Goal: Information Seeking & Learning: Learn about a topic

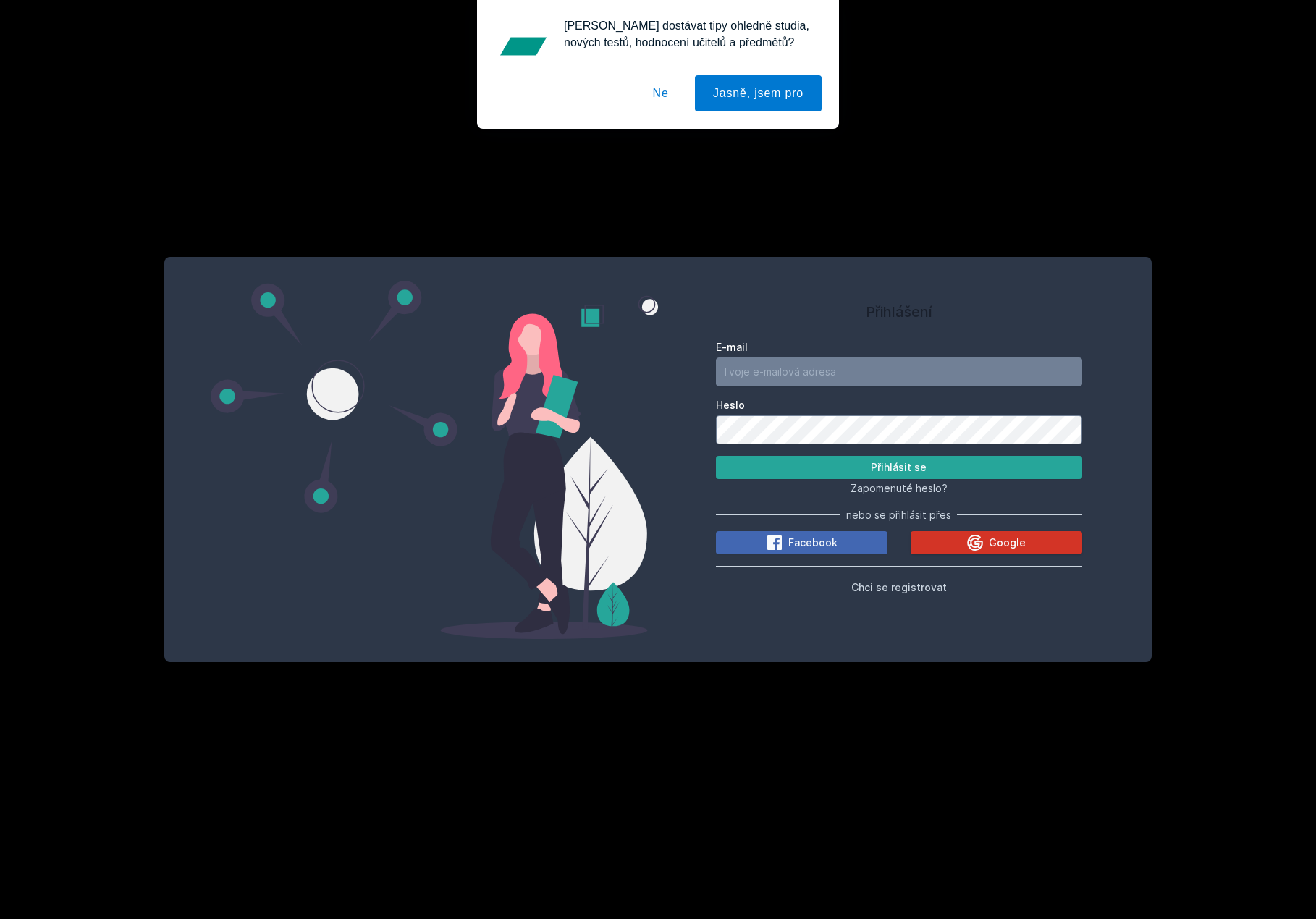
click at [969, 551] on icon at bounding box center [975, 542] width 17 height 17
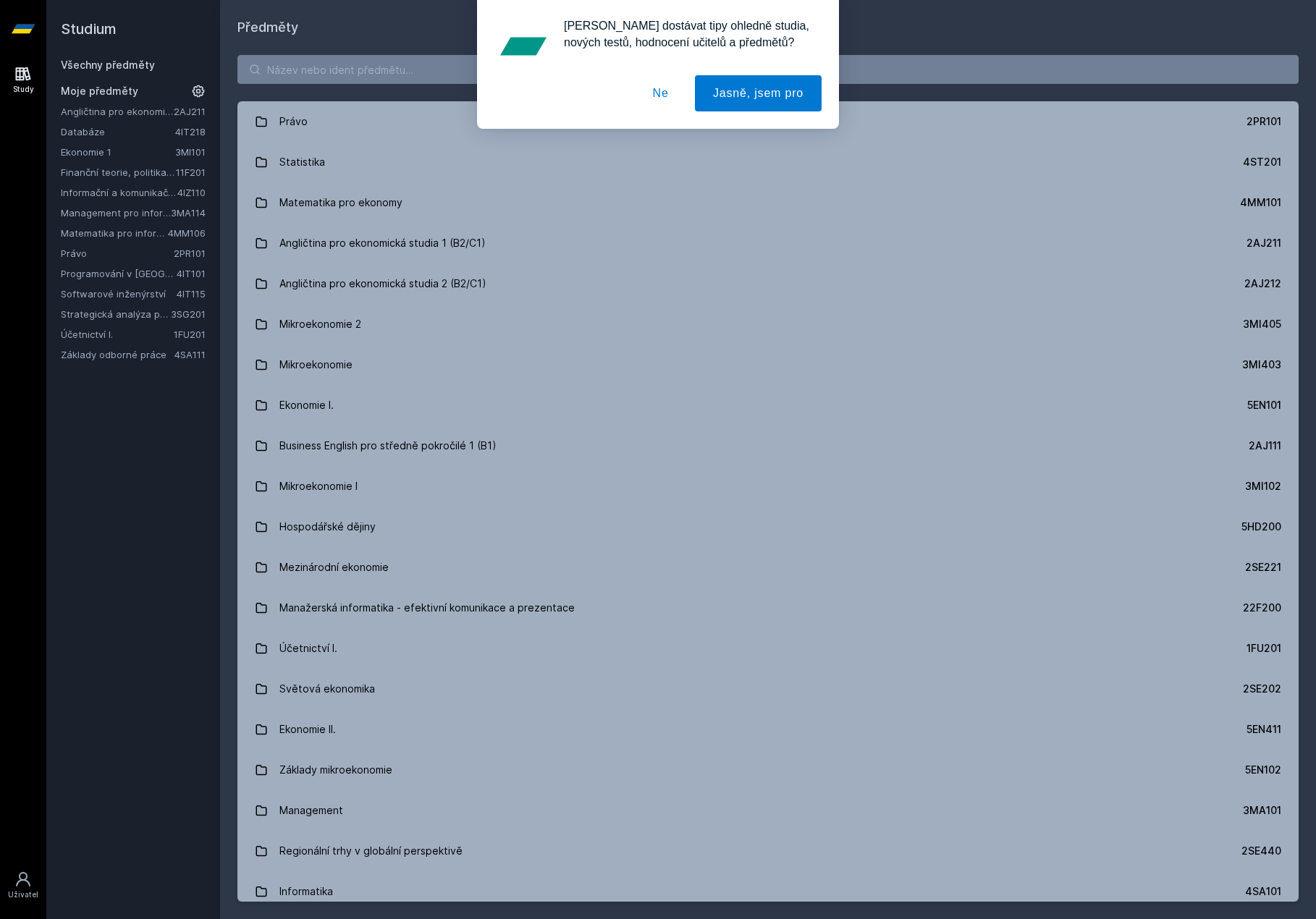
click at [660, 98] on button "Ne" at bounding box center [661, 93] width 52 height 37
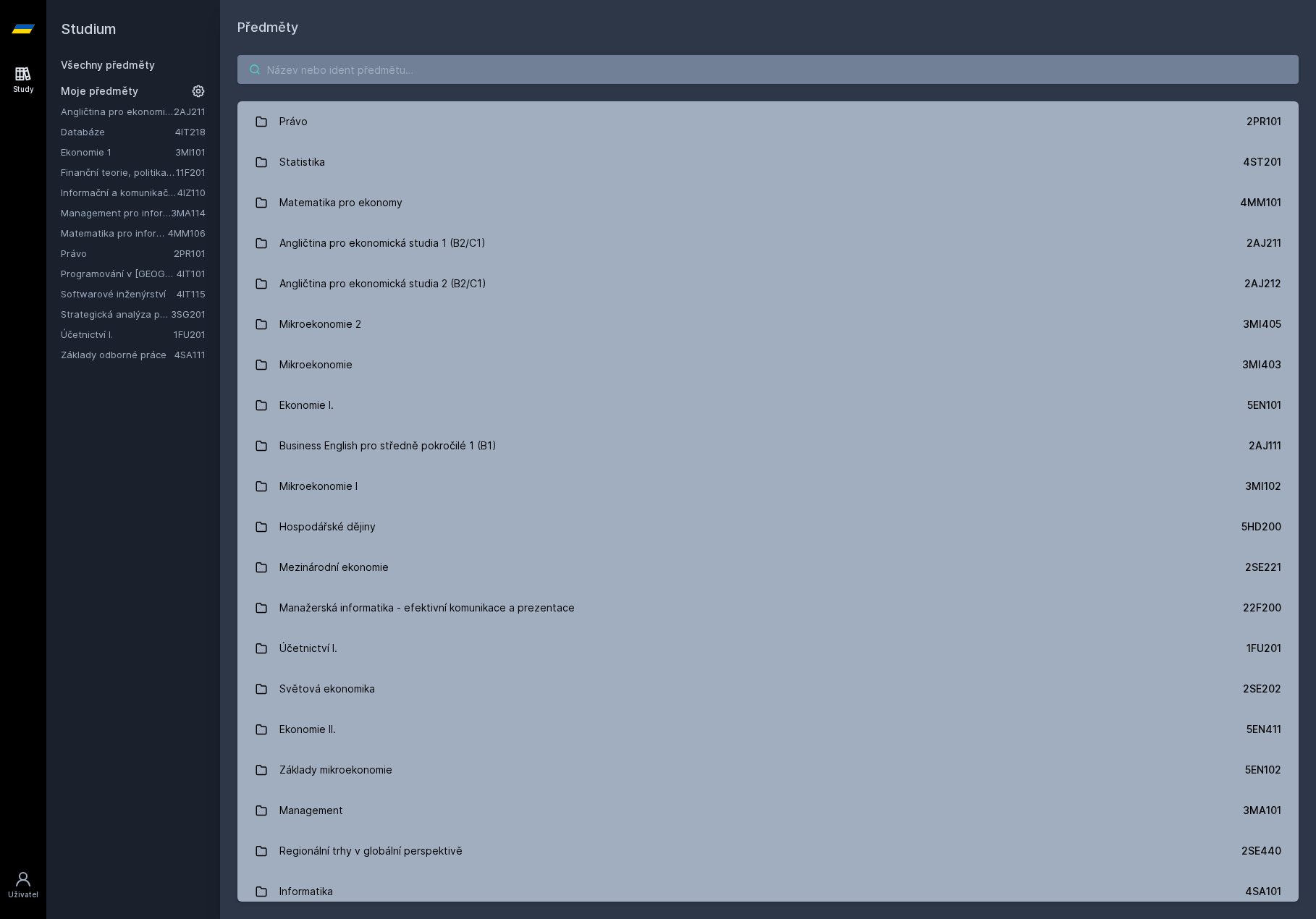
click at [487, 79] on input "search" at bounding box center [767, 69] width 1061 height 29
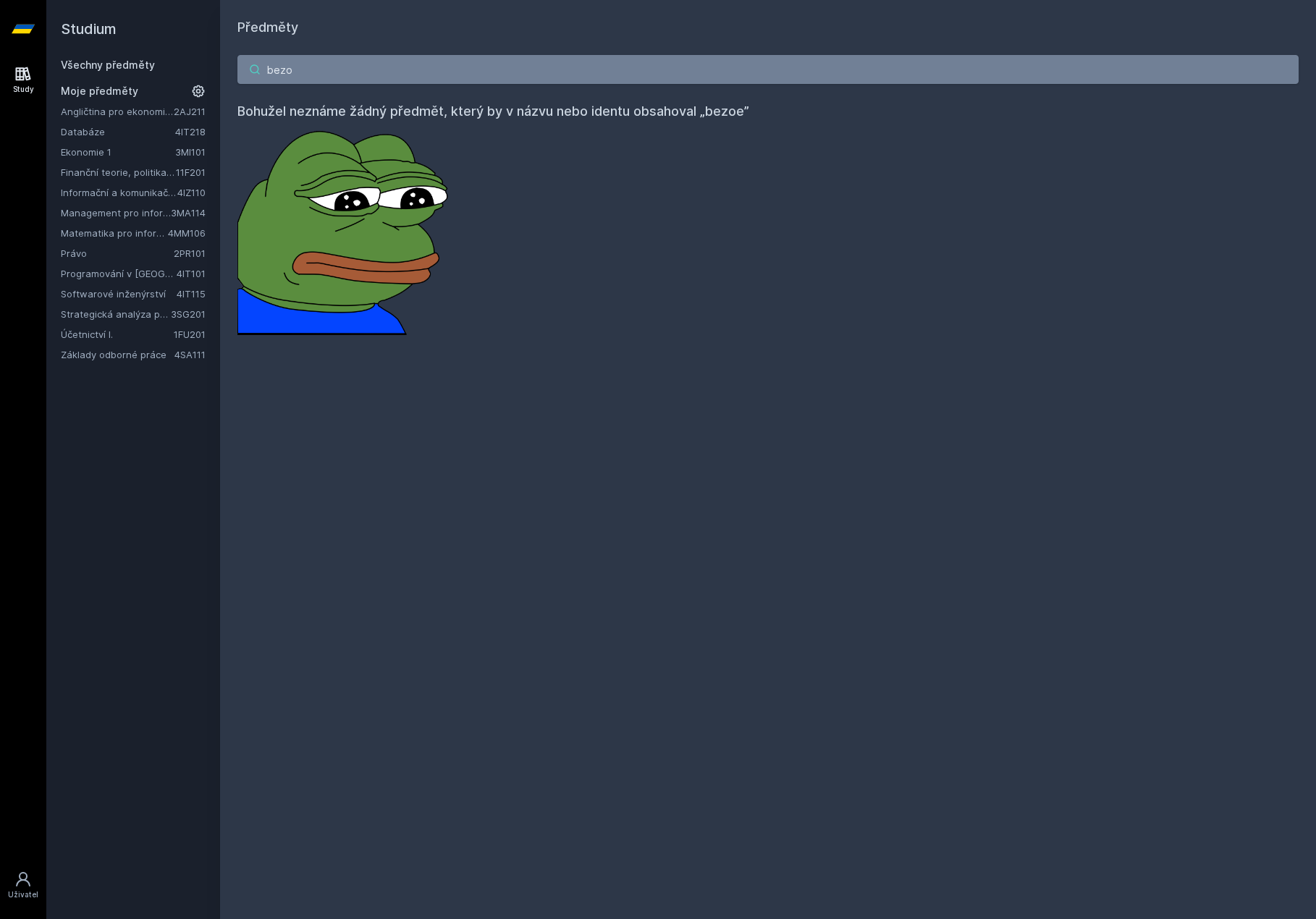
type input "bez"
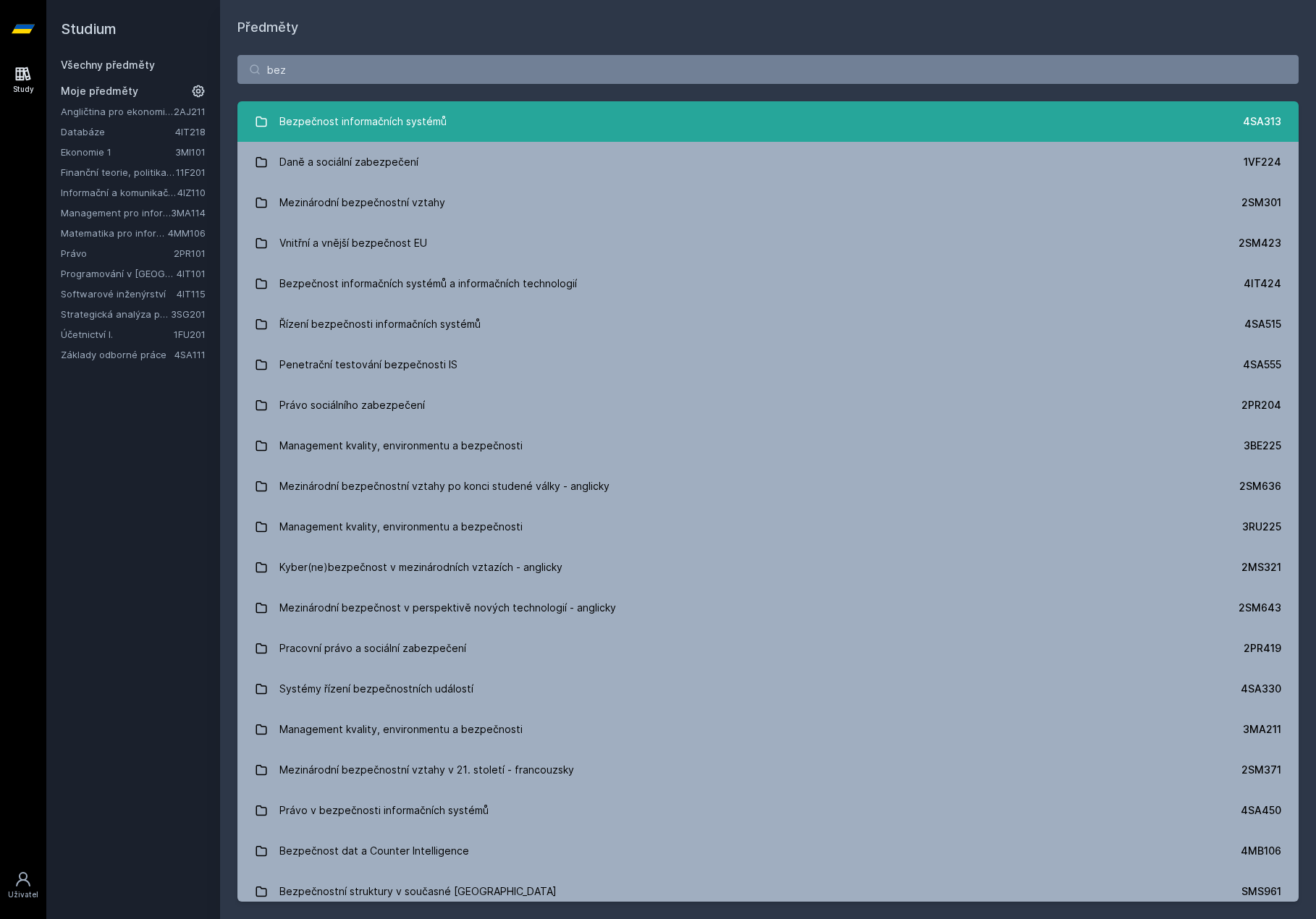
click at [471, 106] on link "Bezpečnost informačních systémů 4SA313" at bounding box center [767, 121] width 1061 height 40
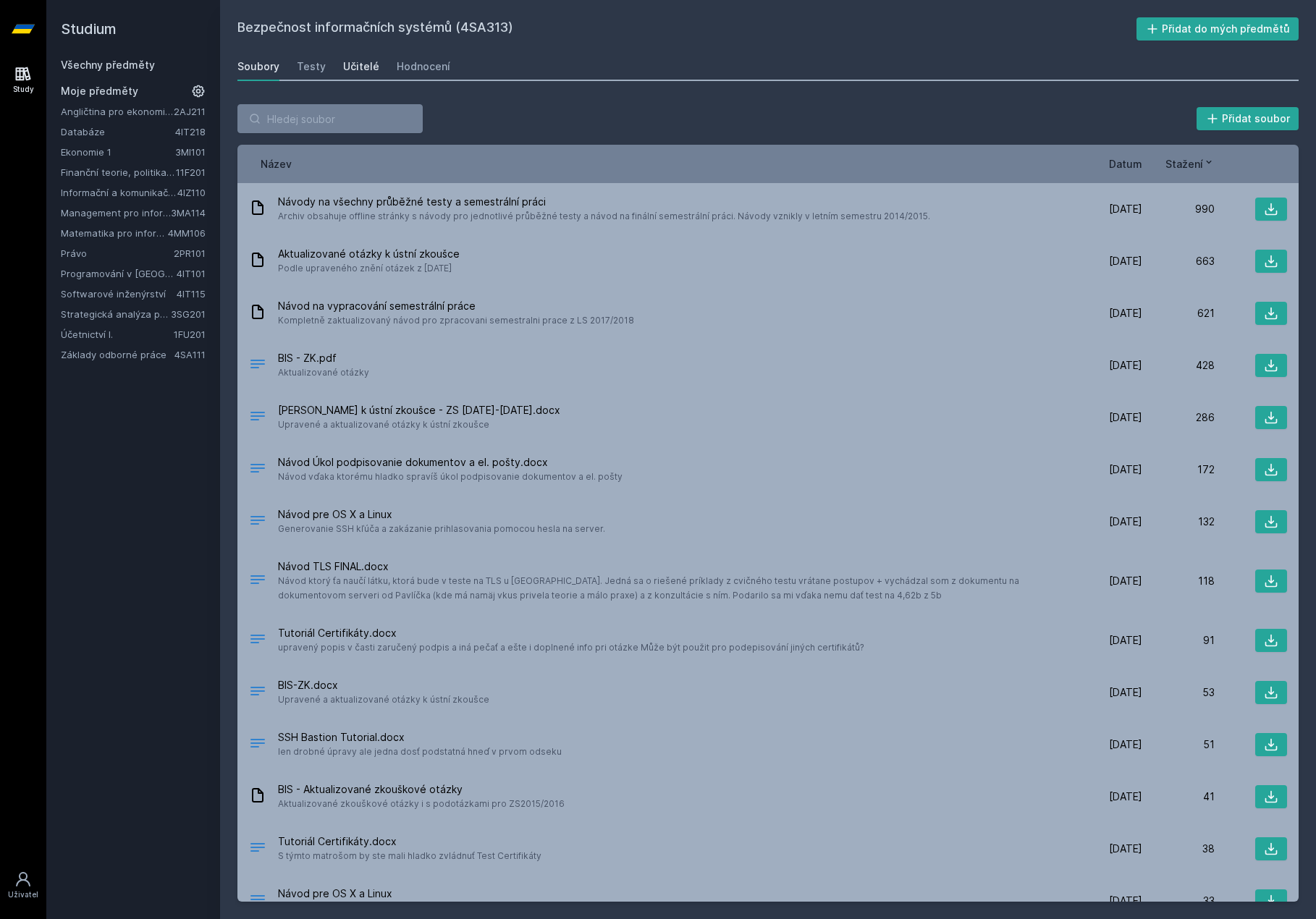
click at [362, 66] on div "Učitelé" at bounding box center [361, 66] width 37 height 14
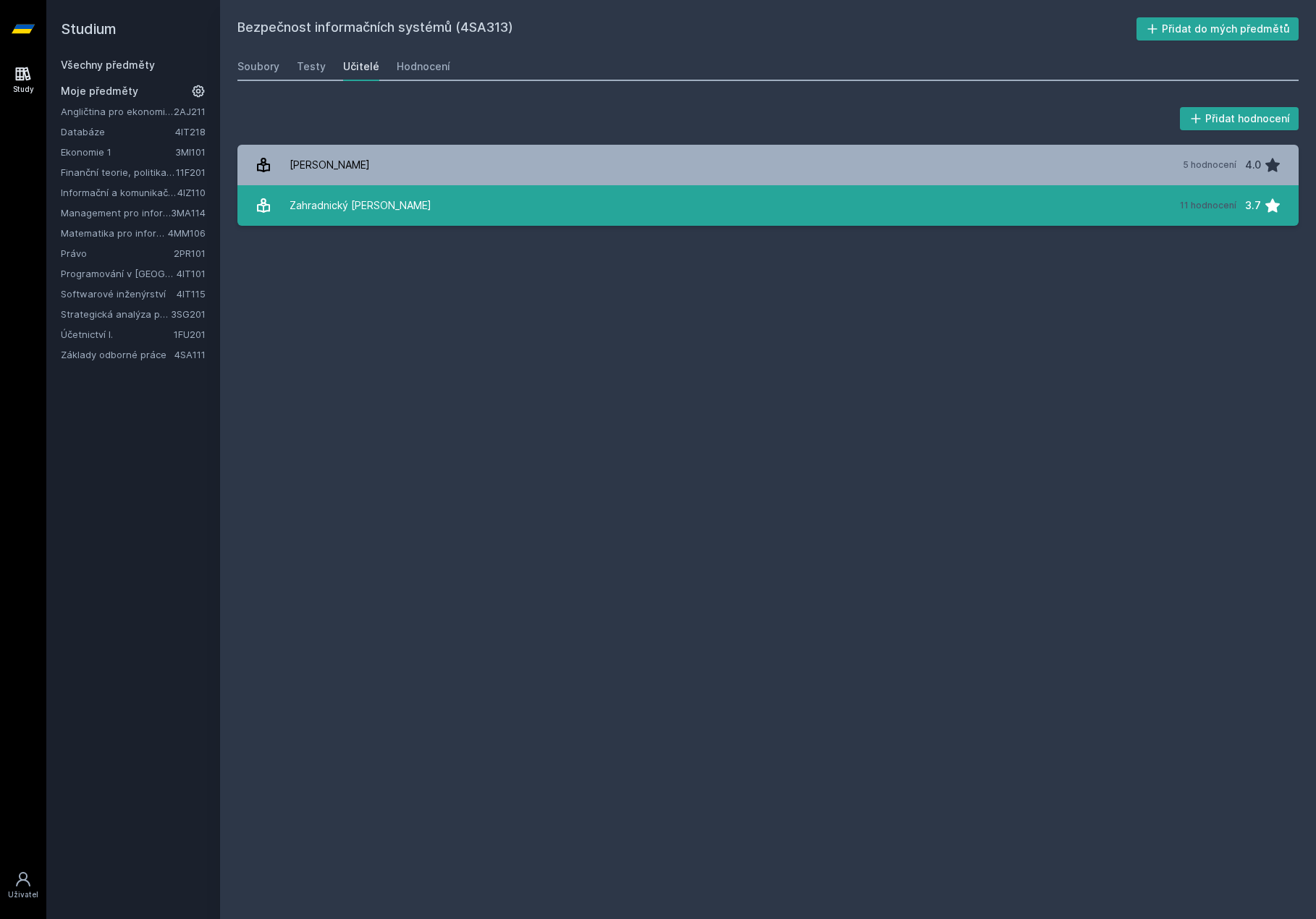
click at [359, 205] on div "Zahradnický [PERSON_NAME]" at bounding box center [359, 205] width 142 height 29
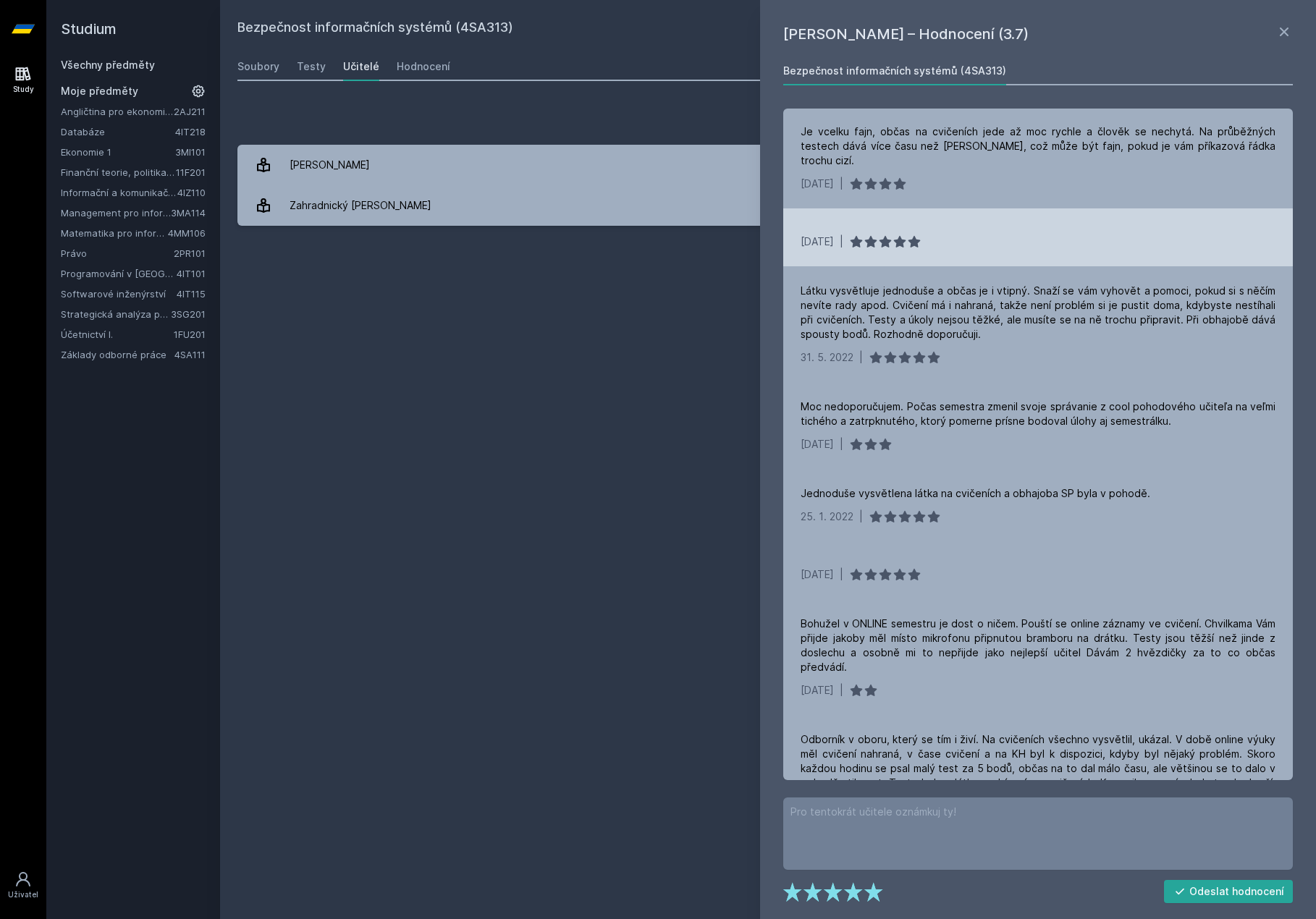
scroll to position [147, 0]
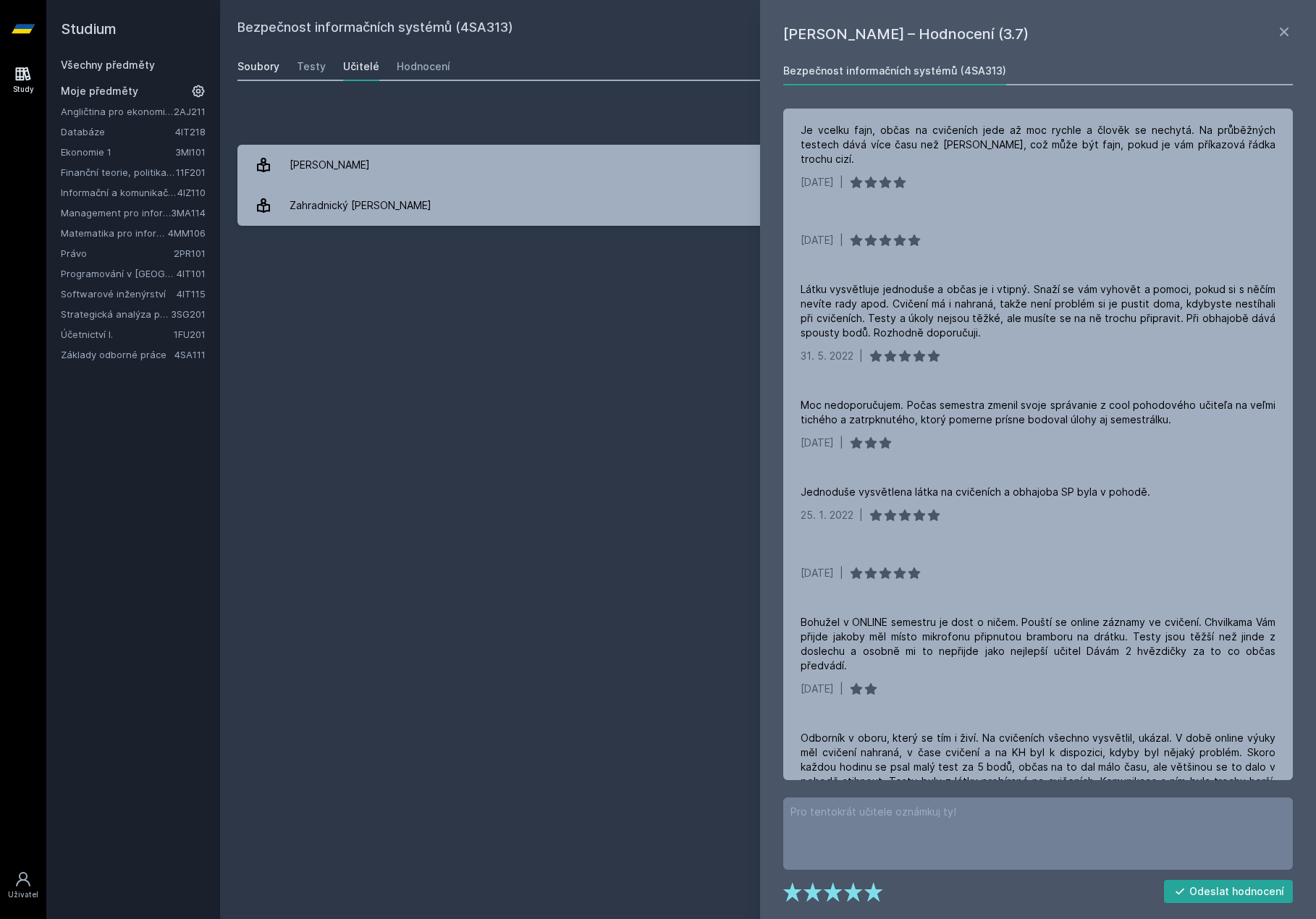
click at [267, 63] on div "Soubory" at bounding box center [258, 66] width 42 height 14
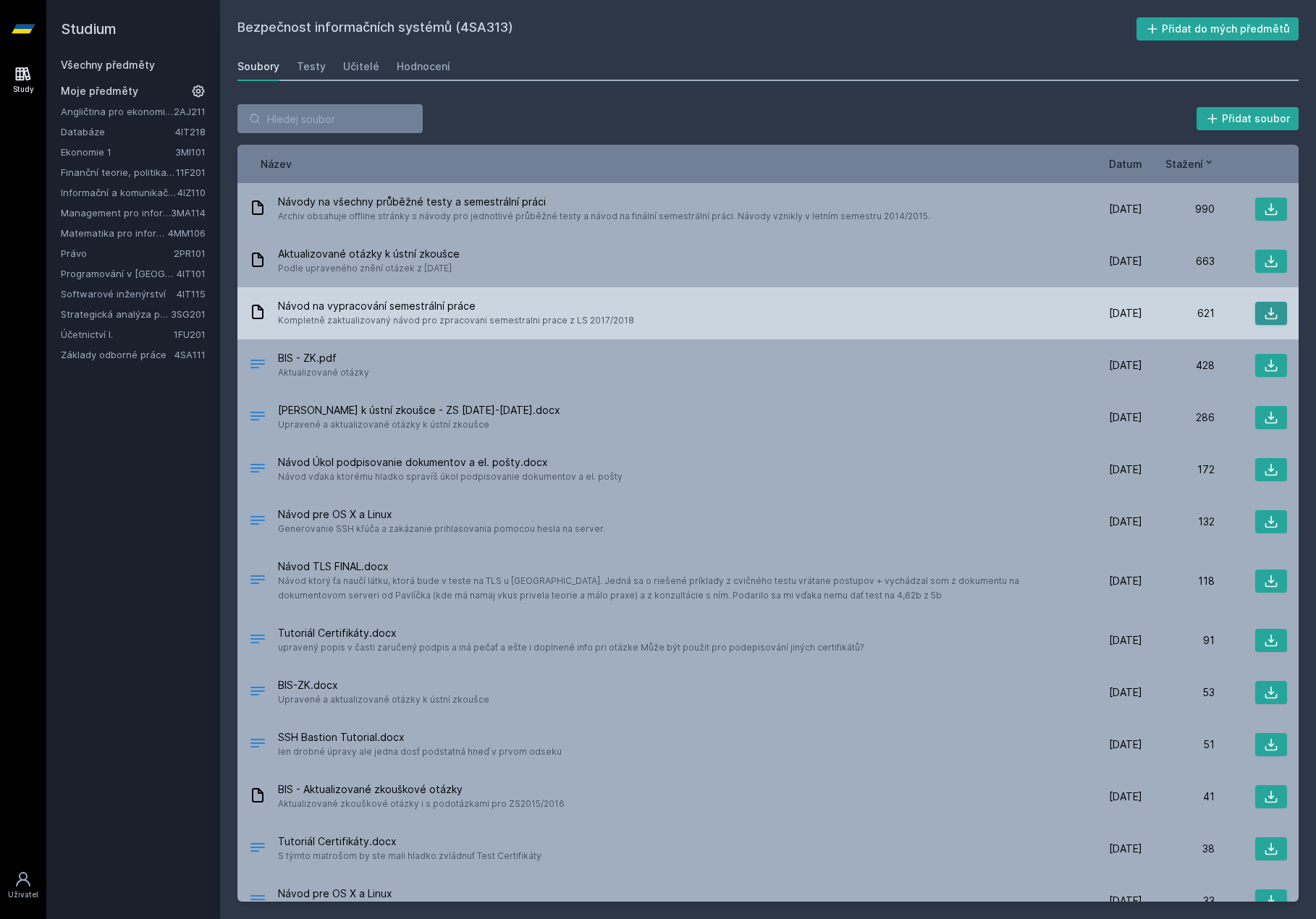
click at [1267, 319] on icon at bounding box center [1271, 313] width 13 height 13
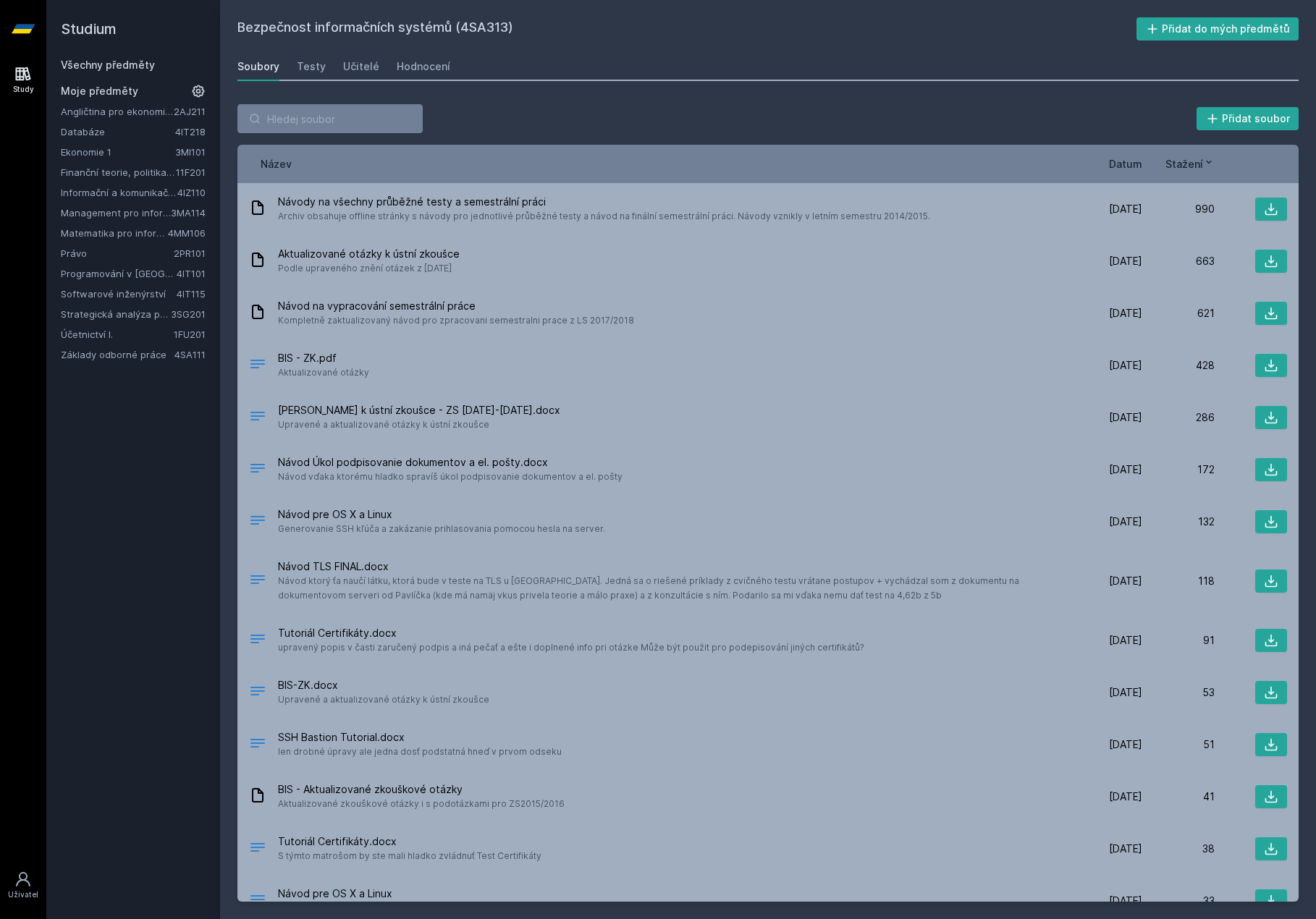
click at [1123, 164] on span "Datum" at bounding box center [1125, 164] width 34 height 15
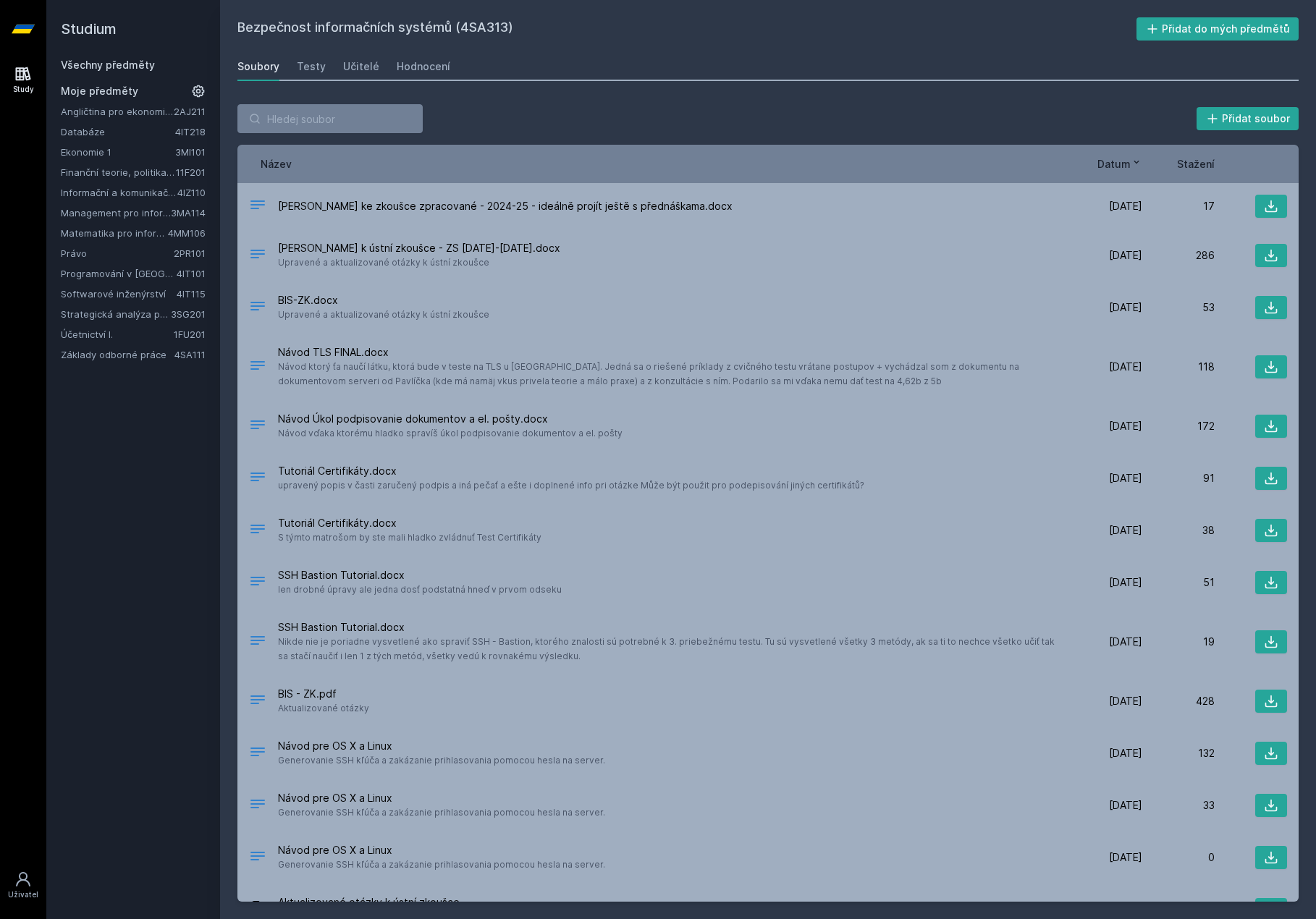
click at [1123, 164] on span "Datum" at bounding box center [1114, 164] width 34 height 15
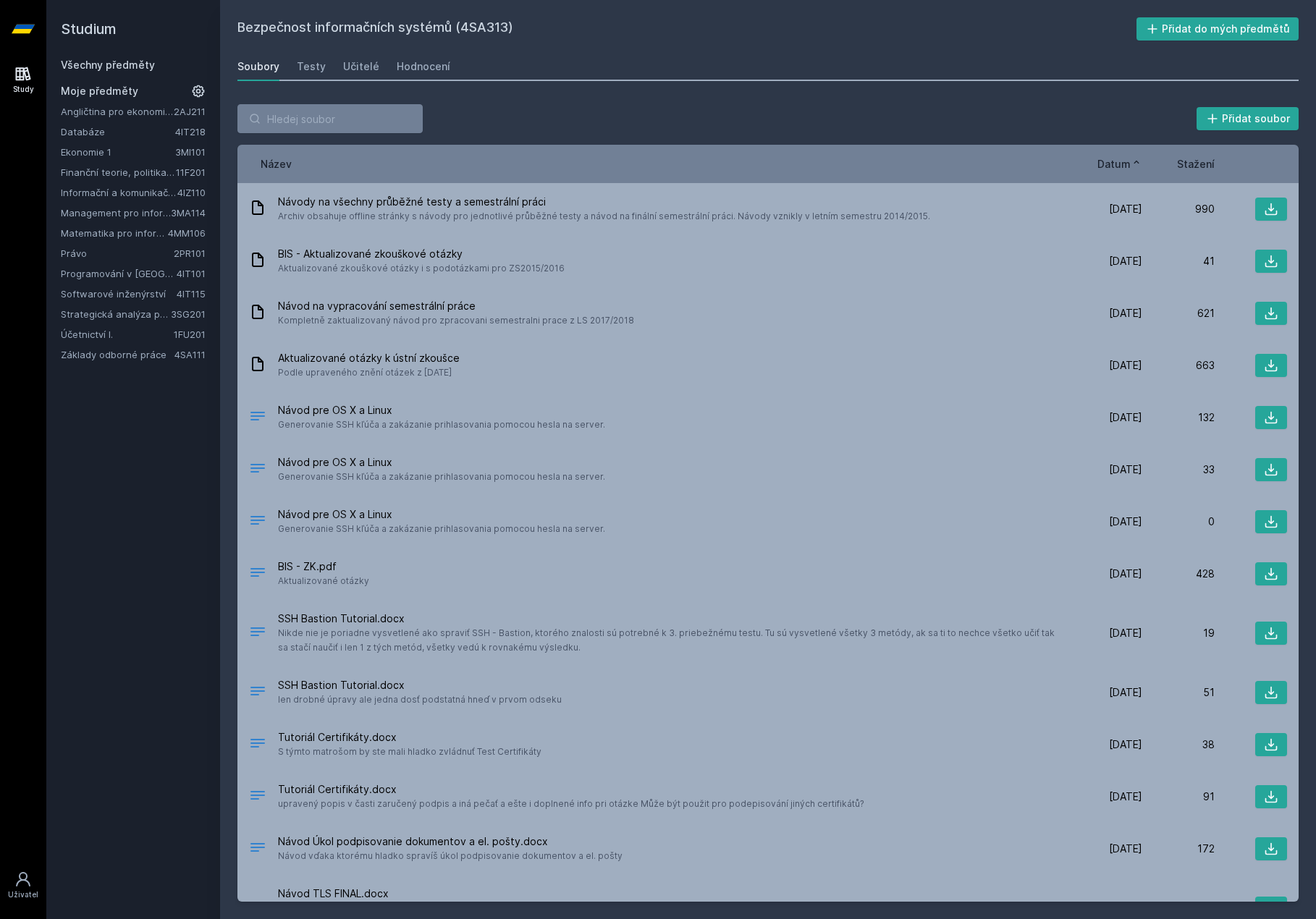
click at [1123, 164] on span "Datum" at bounding box center [1114, 164] width 34 height 15
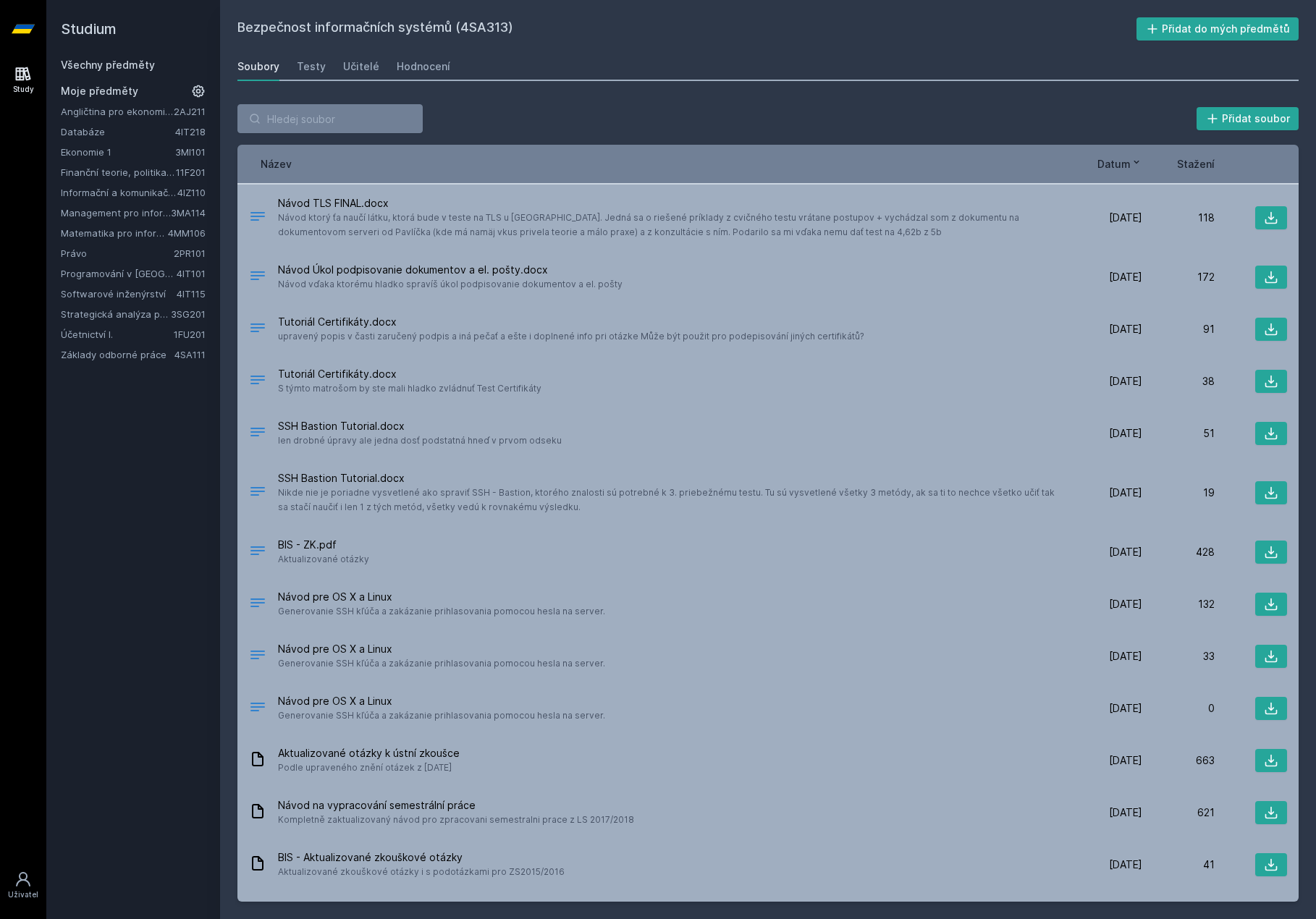
scroll to position [191, 0]
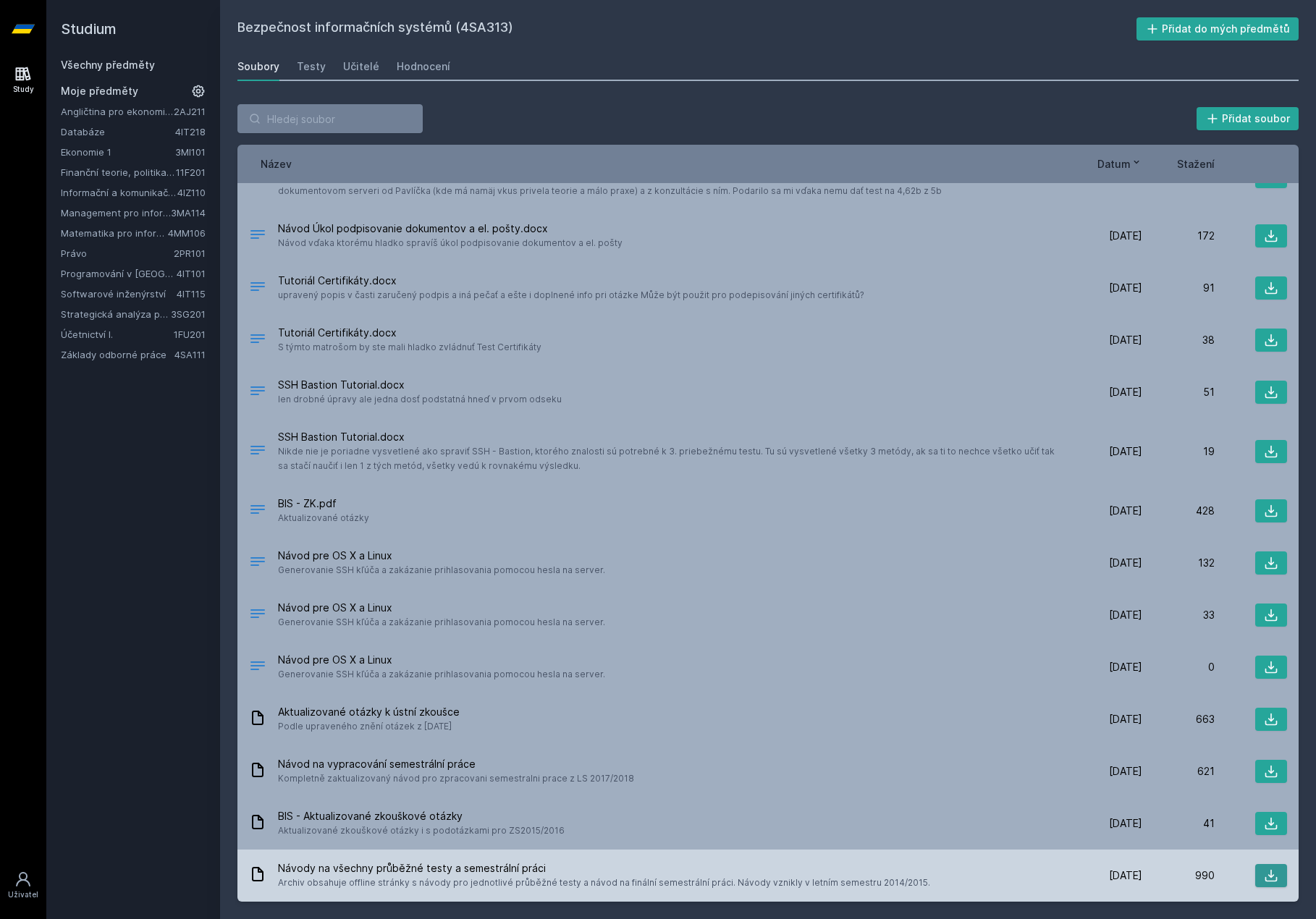
click at [1273, 871] on icon at bounding box center [1271, 875] width 14 height 14
